Goal: Task Accomplishment & Management: Use online tool/utility

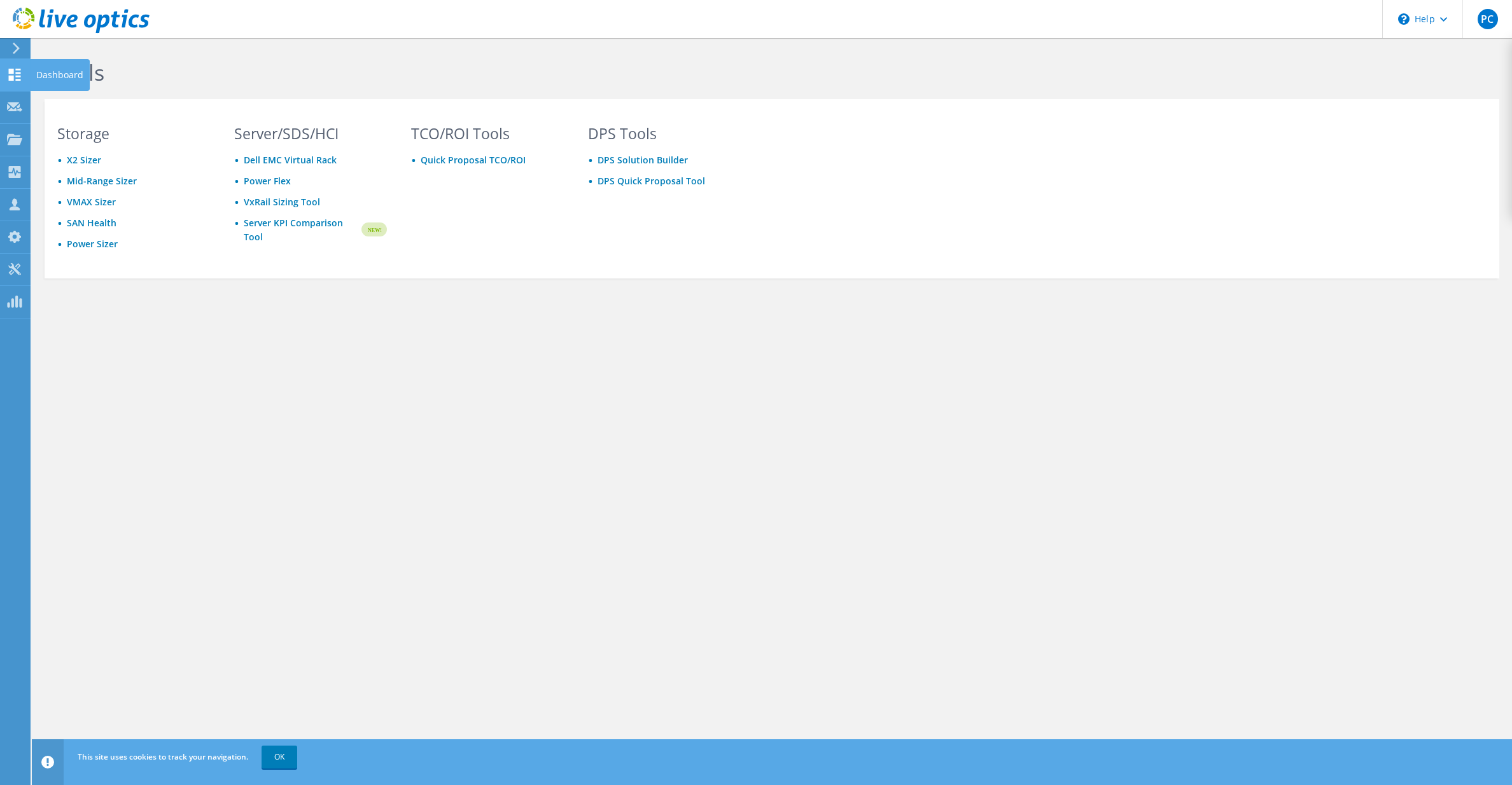
click at [20, 80] on use at bounding box center [14, 74] width 12 height 12
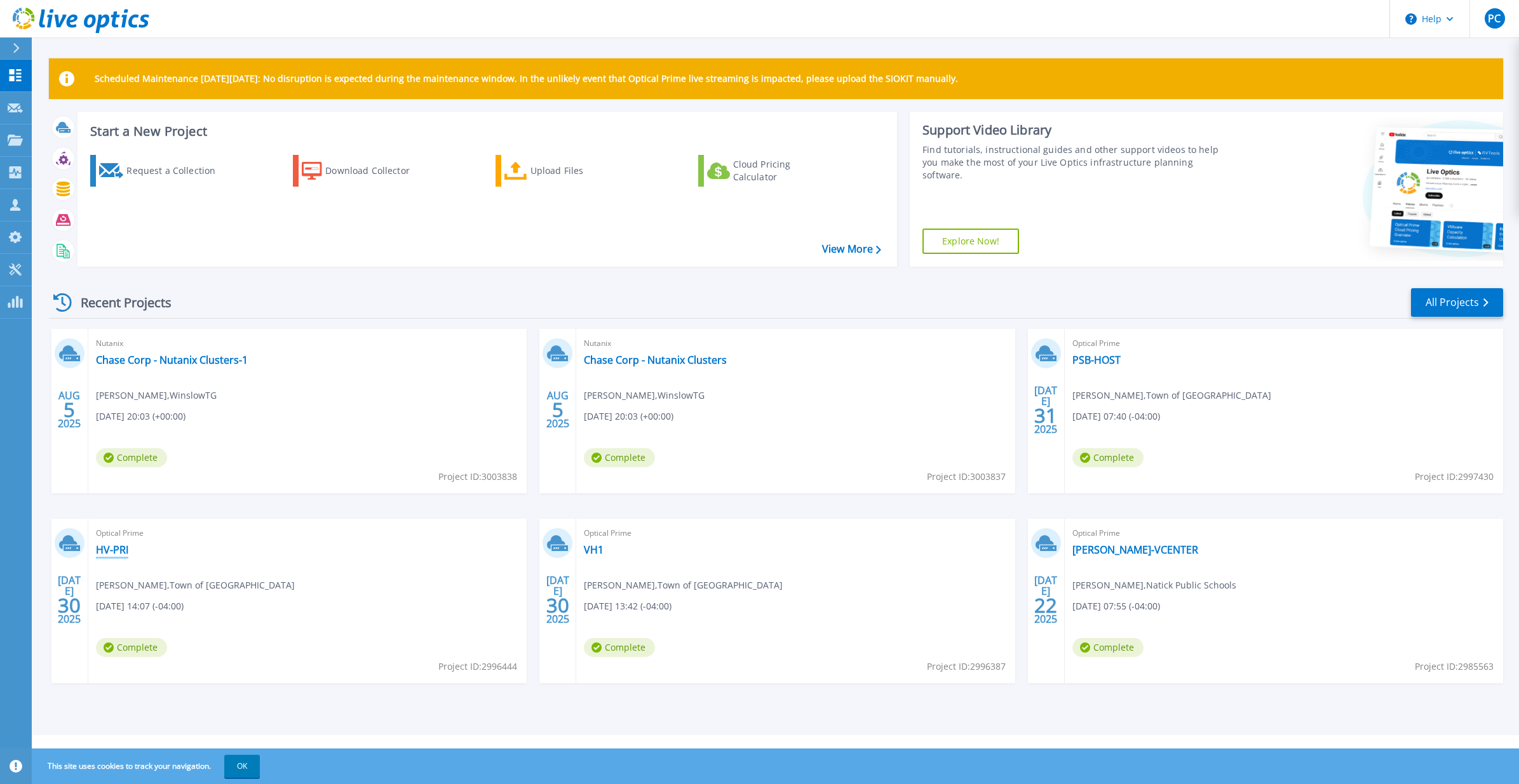
click at [105, 552] on link "HV-PRI" at bounding box center [112, 550] width 33 height 13
click at [594, 552] on link "VH1" at bounding box center [593, 550] width 20 height 13
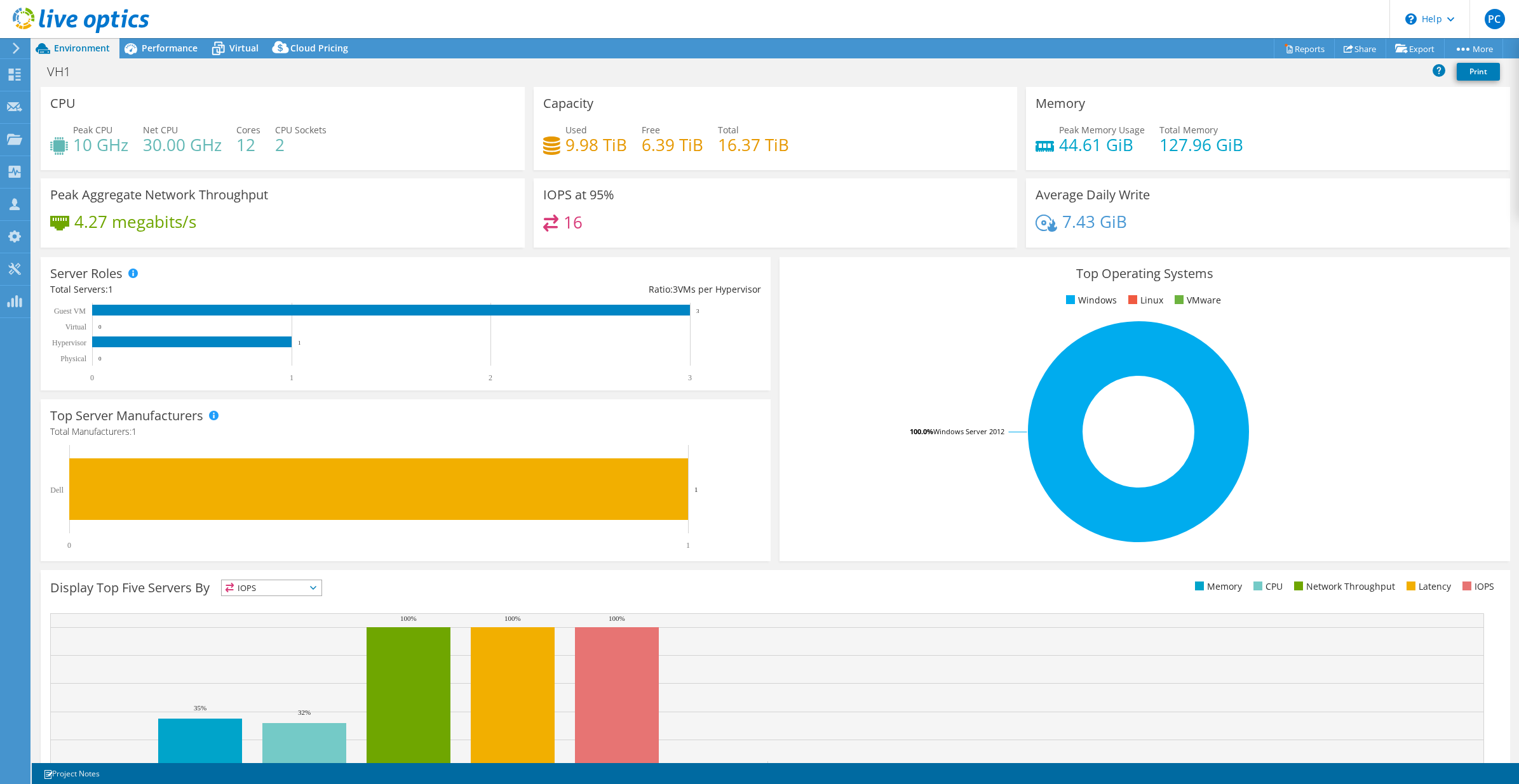
select select "USD"
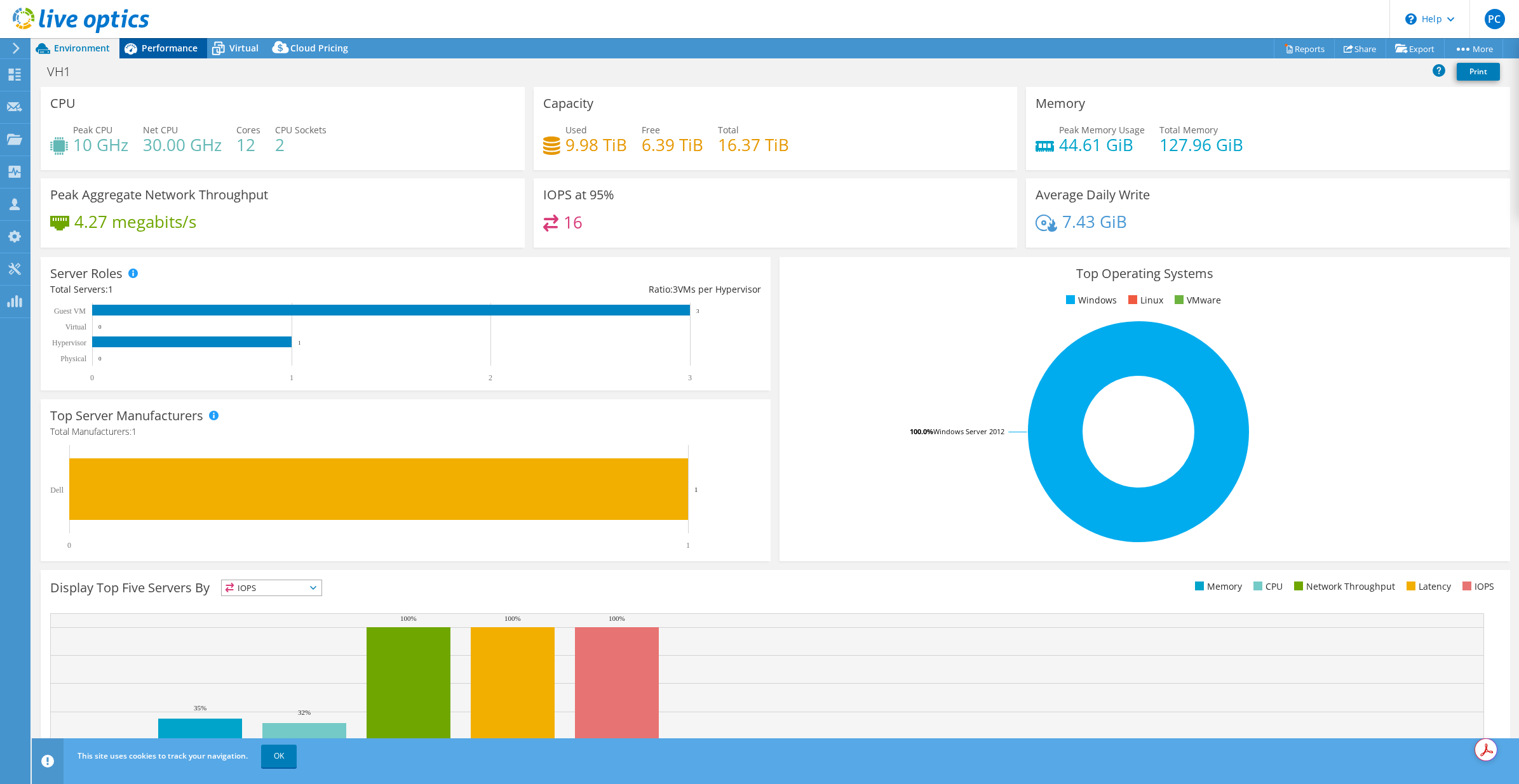
click at [174, 46] on span "Performance" at bounding box center [170, 47] width 56 height 12
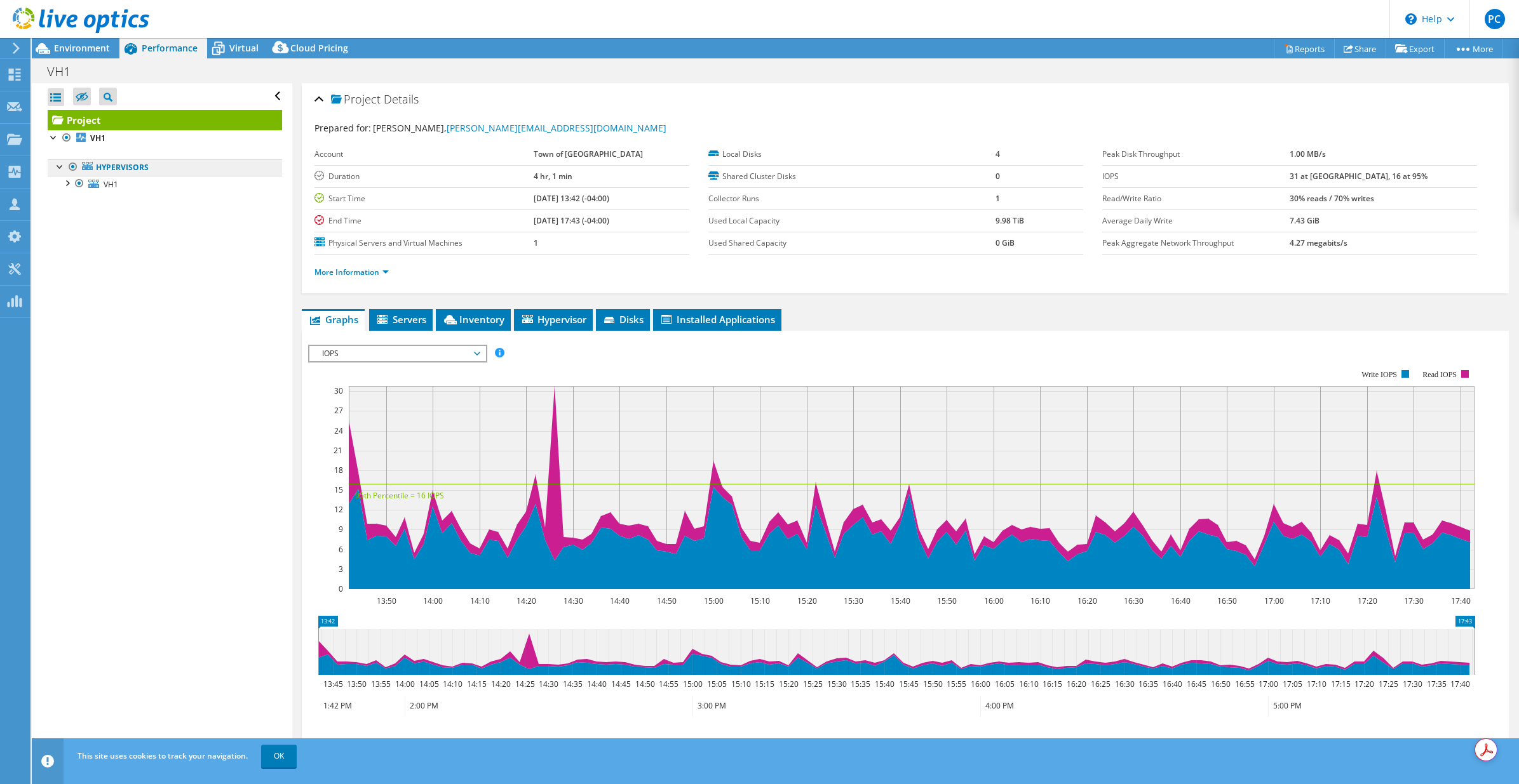
click at [113, 167] on link "Hypervisors" at bounding box center [165, 167] width 234 height 16
click at [58, 168] on div at bounding box center [61, 165] width 13 height 13
click at [58, 167] on div at bounding box center [61, 165] width 13 height 13
click at [406, 319] on span "Servers" at bounding box center [401, 319] width 51 height 13
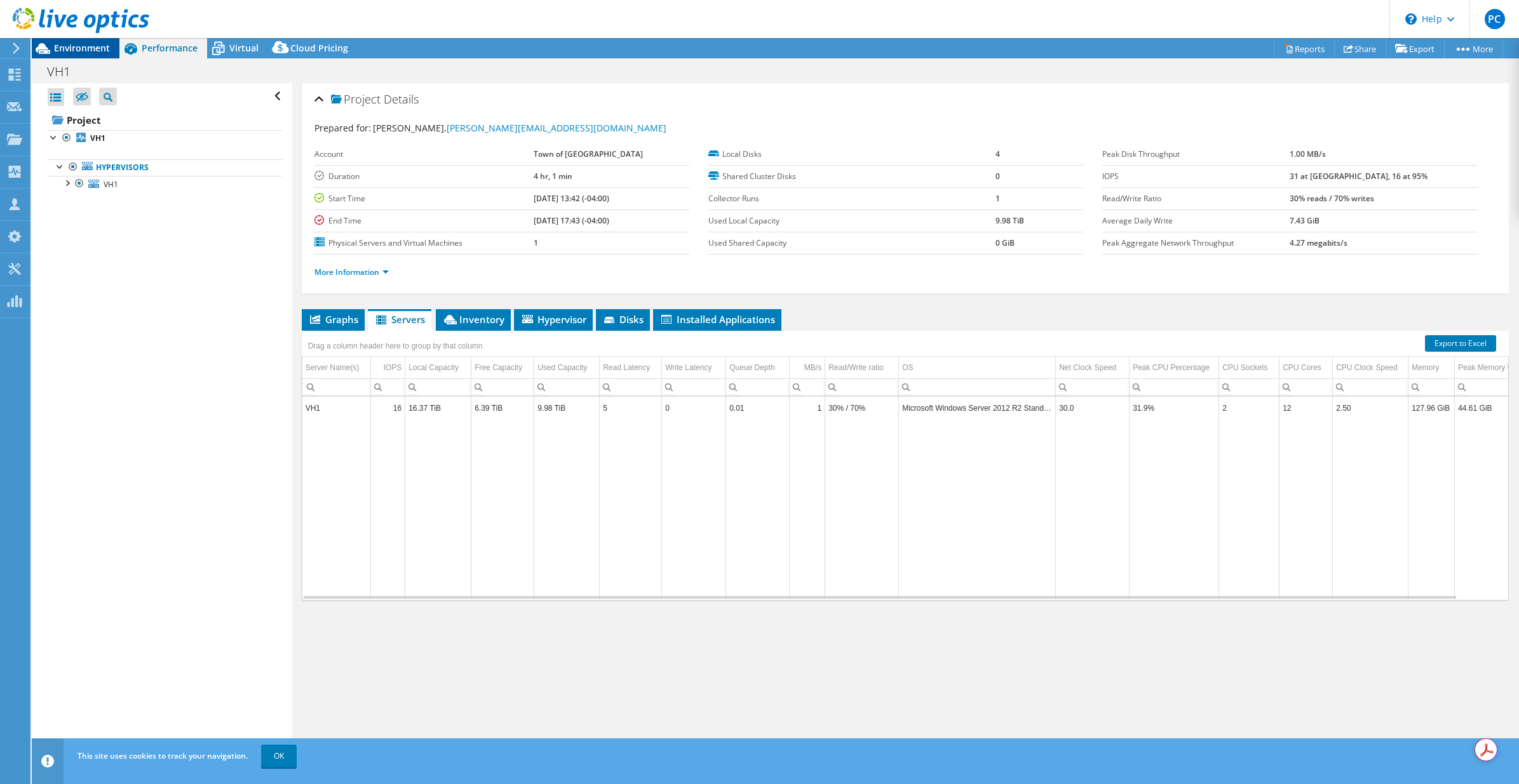
click at [77, 43] on span "Environment" at bounding box center [82, 47] width 56 height 12
